Goal: Information Seeking & Learning: Learn about a topic

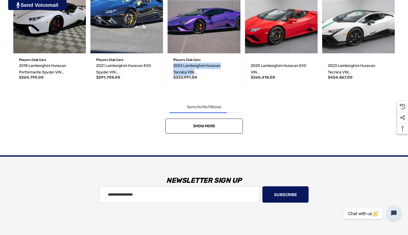
click at [210, 123] on link "Show More" at bounding box center [203, 125] width 77 height 15
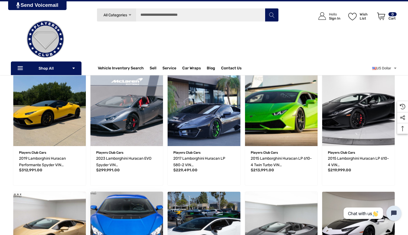
scroll to position [49, 0]
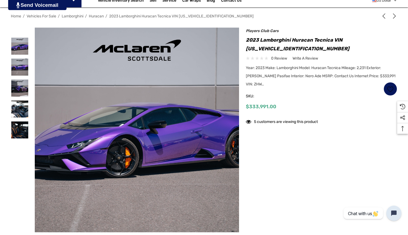
scroll to position [78, 0]
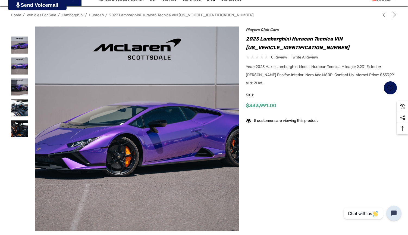
click at [189, 128] on img at bounding box center [75, 127] width 348 height 232
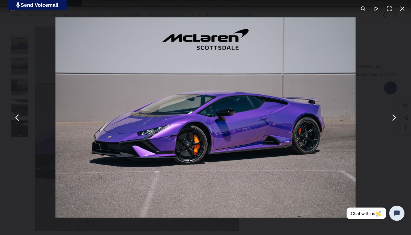
click at [391, 117] on button "You can close this modal content with the ESC key" at bounding box center [393, 117] width 13 height 13
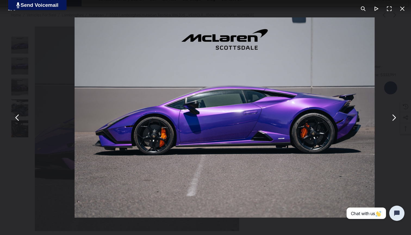
click at [392, 118] on button "You can close this modal content with the ESC key" at bounding box center [393, 117] width 13 height 13
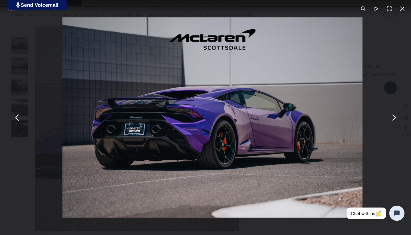
click at [392, 118] on button "You can close this modal content with the ESC key" at bounding box center [393, 117] width 13 height 13
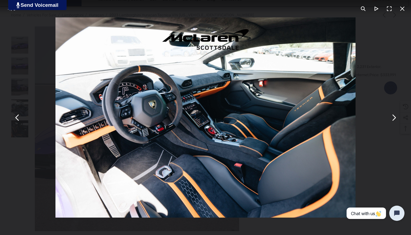
click at [392, 118] on button "You can close this modal content with the ESC key" at bounding box center [393, 117] width 13 height 13
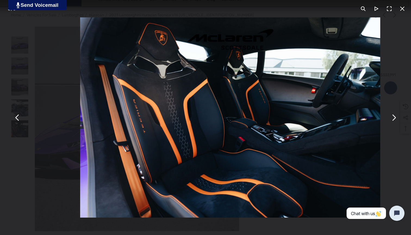
click at [392, 118] on button "You can close this modal content with the ESC key" at bounding box center [393, 117] width 13 height 13
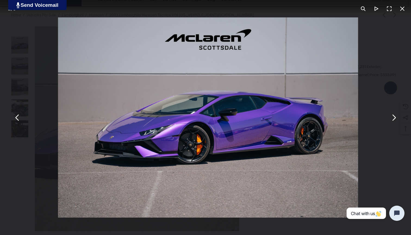
click at [392, 118] on button "You can close this modal content with the ESC key" at bounding box center [393, 117] width 13 height 13
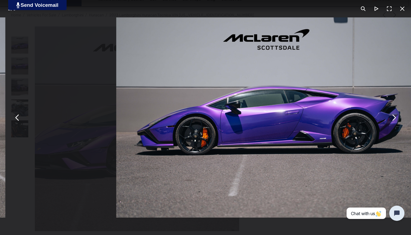
click at [392, 118] on button "You can close this modal content with the ESC key" at bounding box center [393, 117] width 13 height 13
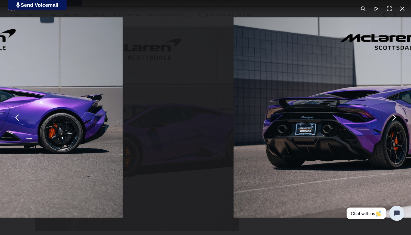
click at [392, 118] on button "You can close this modal content with the ESC key" at bounding box center [393, 117] width 13 height 13
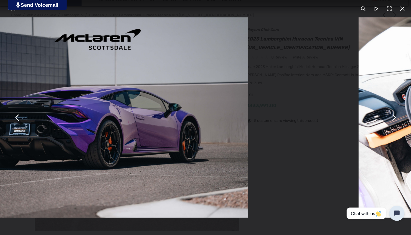
click at [392, 118] on button "You can close this modal content with the ESC key" at bounding box center [393, 117] width 13 height 13
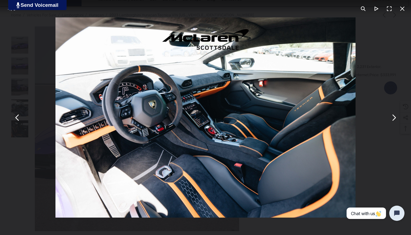
click at [403, 8] on button "You can close this modal content with the ESC key" at bounding box center [401, 8] width 13 height 13
